Goal: Transaction & Acquisition: Purchase product/service

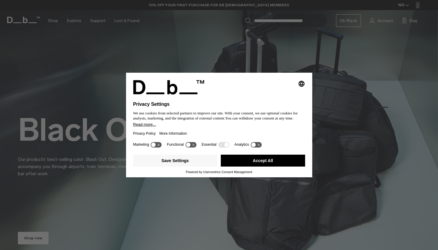
click at [267, 163] on button "Accept All" at bounding box center [263, 161] width 84 height 12
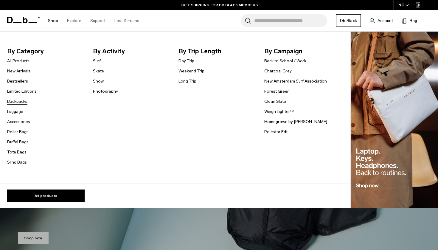
click at [17, 100] on link "Backpacks" at bounding box center [17, 101] width 20 height 6
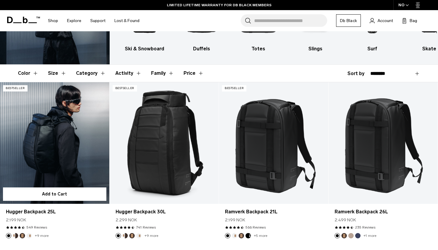
scroll to position [93, 0]
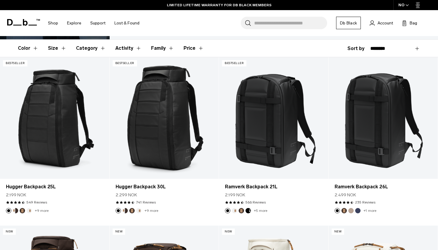
click at [60, 46] on button "Size" at bounding box center [57, 48] width 18 height 17
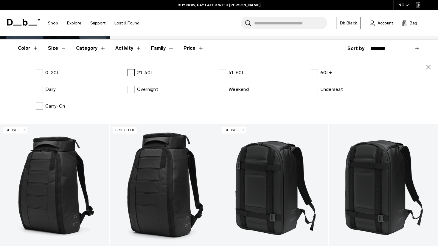
click at [130, 73] on label "21-40L" at bounding box center [141, 72] width 26 height 7
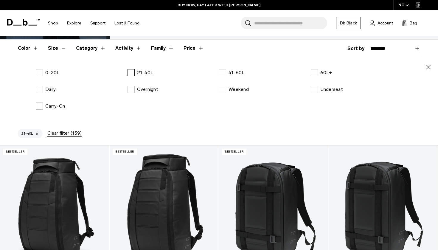
click at [130, 73] on label "21-40L" at bounding box center [141, 72] width 26 height 7
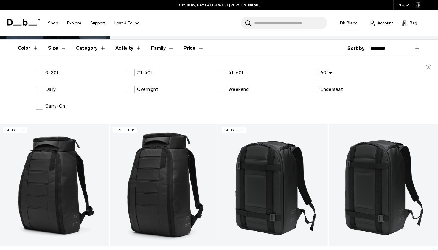
click at [40, 90] on label "Daily" at bounding box center [46, 89] width 20 height 7
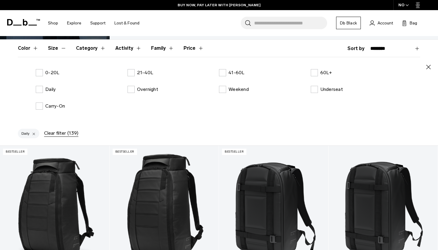
click at [0, 140] on div "Daily Clear filter (139)" at bounding box center [219, 134] width 438 height 21
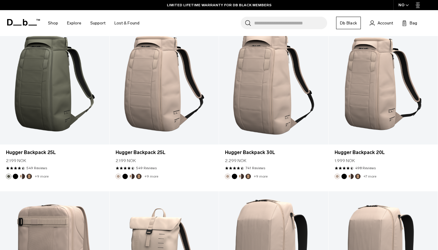
scroll to position [93, 0]
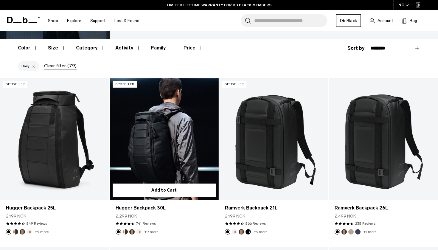
scroll to position [93, 0]
